Goal: Task Accomplishment & Management: Complete application form

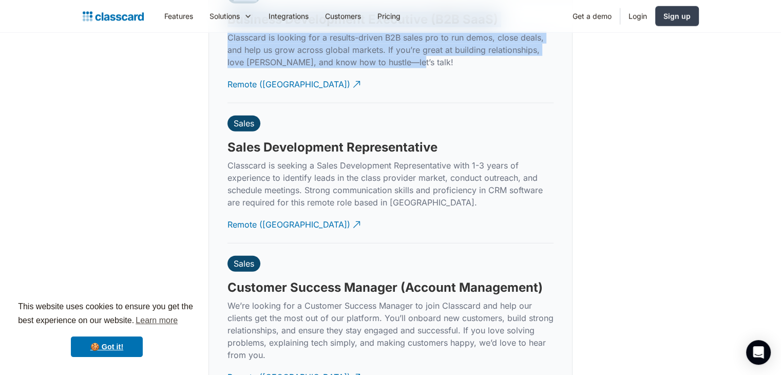
scroll to position [2766, 0]
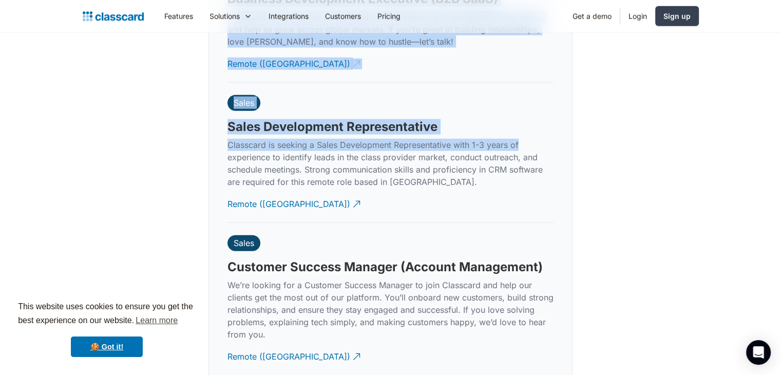
click at [757, 71] on div "Our team is growing. Come join us on the journey to empower class providers. Se…" at bounding box center [390, 132] width 781 height 1510
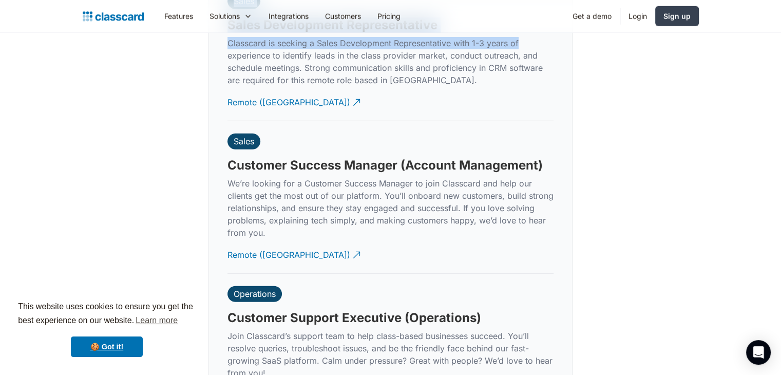
scroll to position [2910, 0]
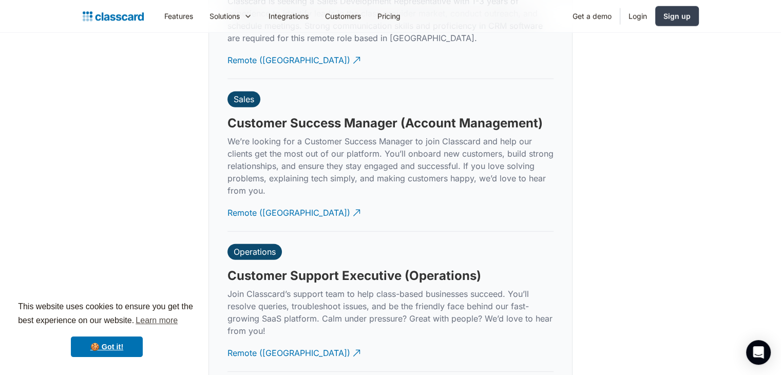
click at [244, 248] on div "Operations Customer Support Executive (Operations) Join Classcard’s support tea…" at bounding box center [390, 302] width 326 height 140
click at [261, 244] on div "Operations" at bounding box center [254, 252] width 54 height 16
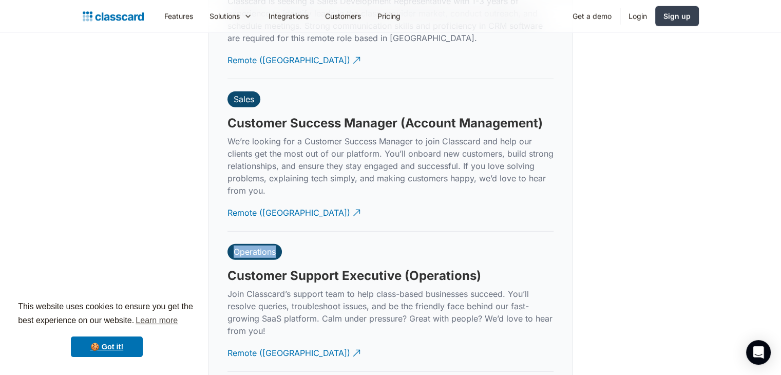
click at [261, 244] on div "Operations" at bounding box center [254, 252] width 54 height 16
click at [257, 343] on div "Remote ([GEOGRAPHIC_DATA])" at bounding box center [288, 349] width 123 height 20
